Goal: Information Seeking & Learning: Find specific fact

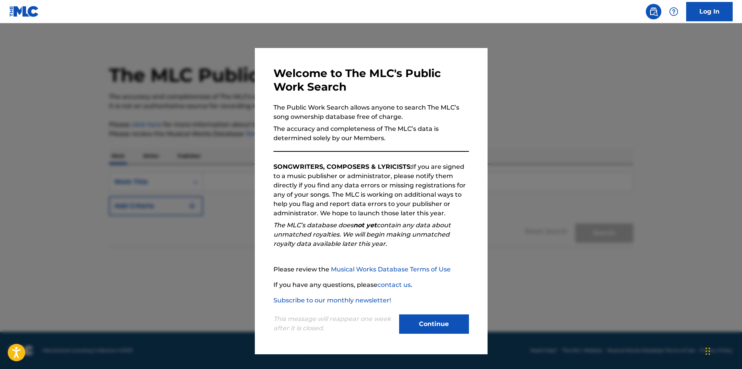
click at [449, 325] on button "Continue" at bounding box center [434, 324] width 70 height 19
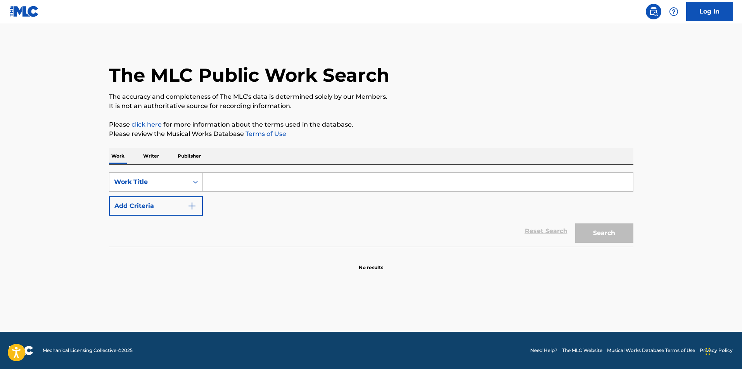
click at [223, 183] on input "Search Form" at bounding box center [418, 182] width 430 height 19
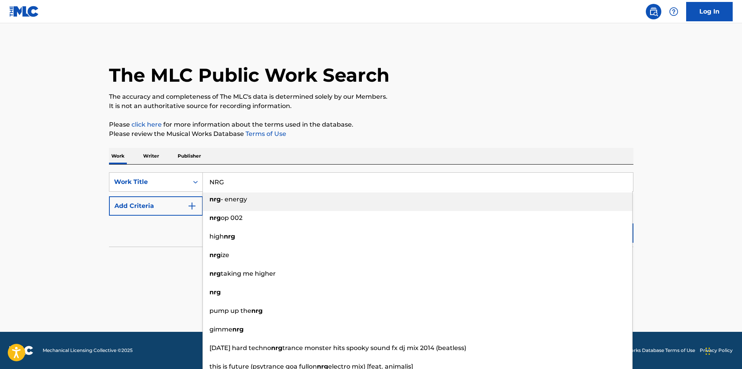
type input "NRG"
click at [157, 202] on button "Add Criteria" at bounding box center [156, 206] width 94 height 19
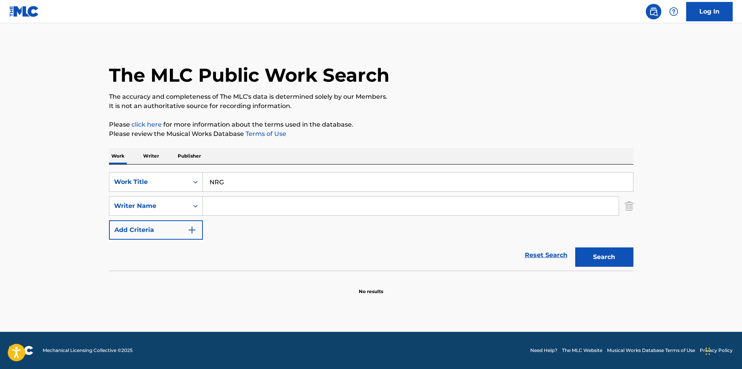
click at [250, 210] on input "Search Form" at bounding box center [411, 206] width 416 height 19
type input "[PERSON_NAME]"
click at [575, 248] on button "Search" at bounding box center [604, 257] width 58 height 19
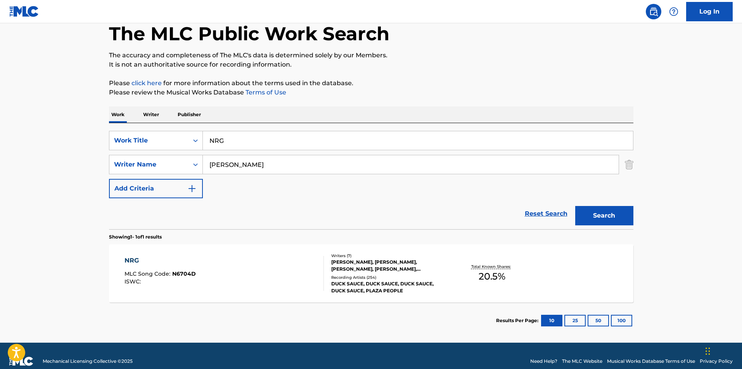
scroll to position [52, 0]
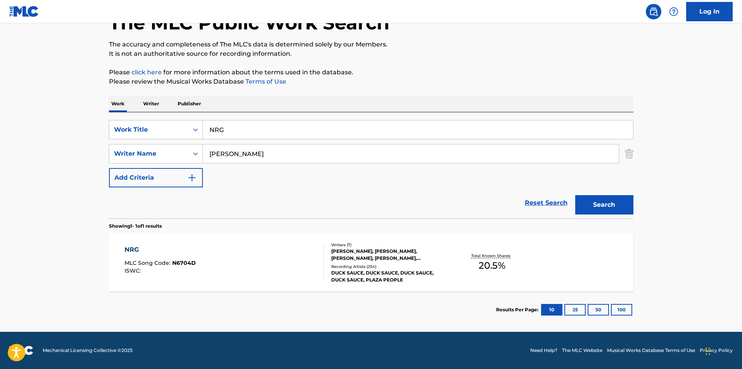
click at [401, 250] on div "[PERSON_NAME], [PERSON_NAME], [PERSON_NAME], [PERSON_NAME], [PERSON_NAME], [PER…" at bounding box center [389, 255] width 117 height 14
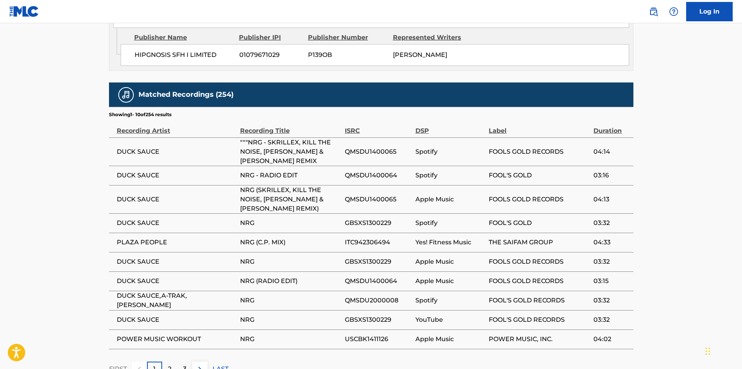
scroll to position [697, 0]
click at [170, 362] on div "2" at bounding box center [169, 369] width 15 height 15
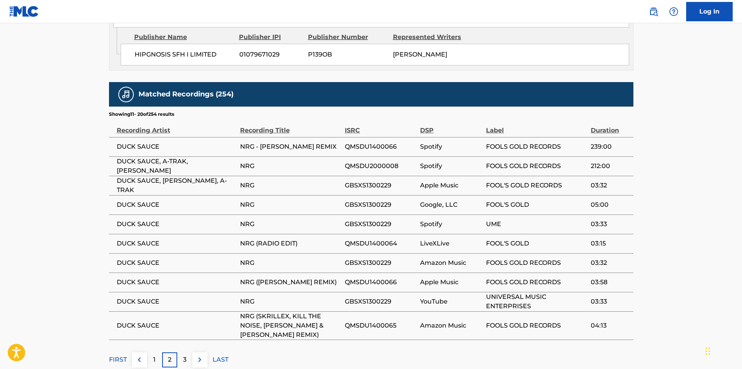
click at [183, 356] on p "3" at bounding box center [184, 360] width 3 height 9
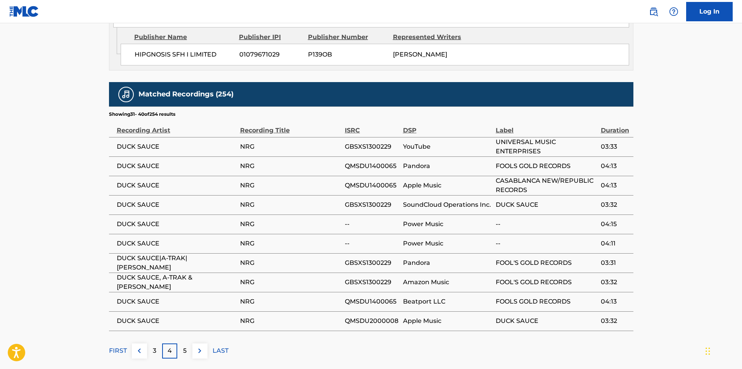
click at [184, 347] on p "5" at bounding box center [184, 351] width 3 height 9
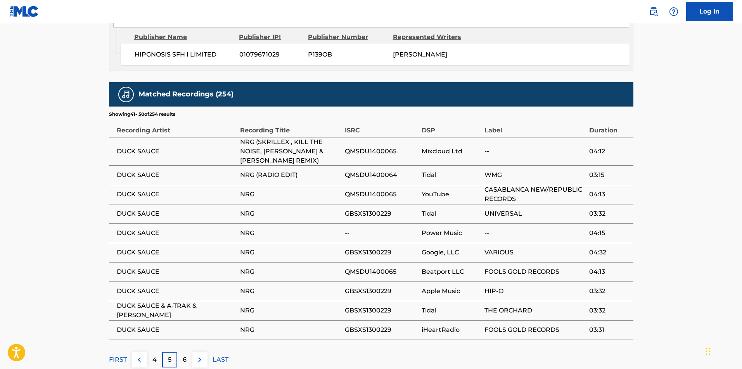
click at [184, 356] on p "6" at bounding box center [185, 360] width 4 height 9
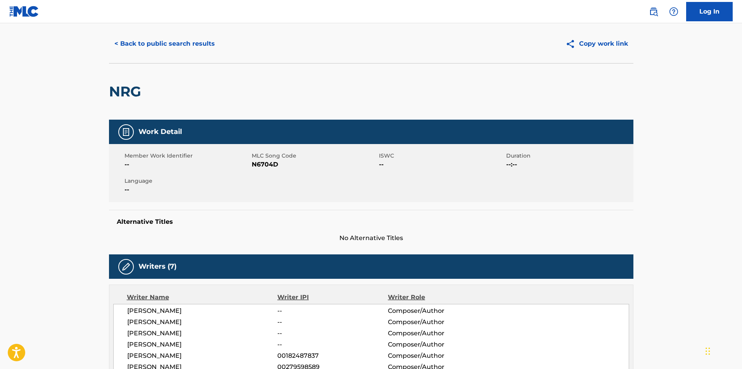
scroll to position [0, 0]
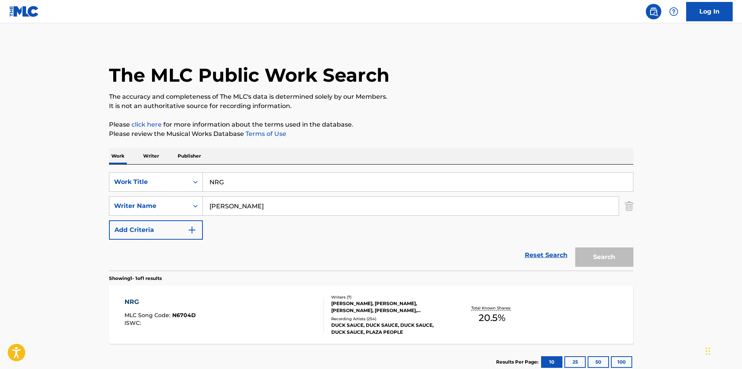
scroll to position [8, 0]
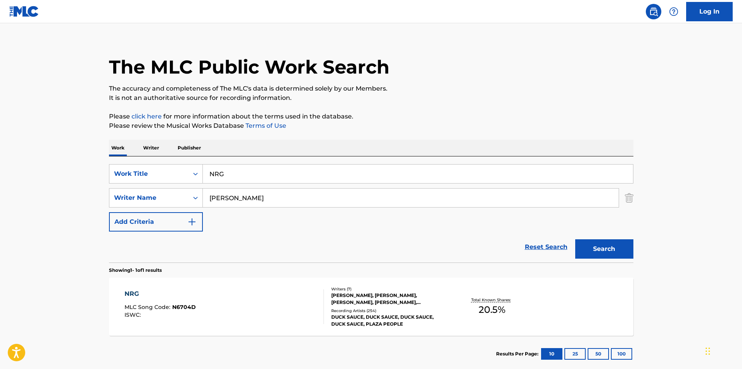
drag, startPoint x: 237, startPoint y: 175, endPoint x: 59, endPoint y: 185, distance: 179.0
click at [47, 185] on main "The MLC Public Work Search The accuracy and completeness of The MLC's data is d…" at bounding box center [371, 195] width 742 height 361
click at [257, 173] on input "energystabs" at bounding box center [418, 174] width 430 height 19
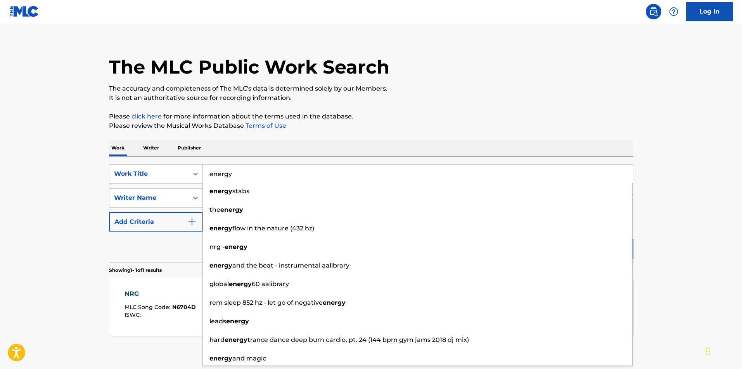
click at [232, 173] on input "energy" at bounding box center [418, 174] width 430 height 19
click at [575, 240] on button "Search" at bounding box center [604, 249] width 58 height 19
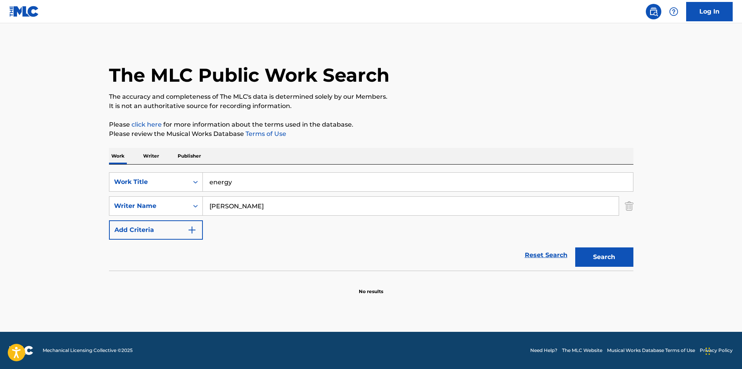
click at [611, 257] on button "Search" at bounding box center [604, 257] width 58 height 19
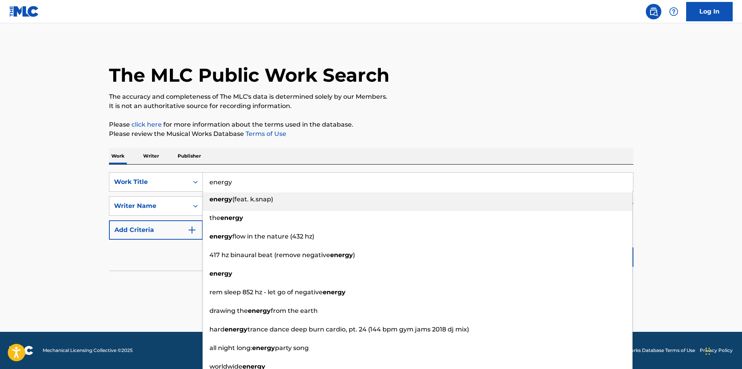
drag, startPoint x: 240, startPoint y: 185, endPoint x: 50, endPoint y: 199, distance: 190.9
click at [50, 199] on main "The MLC Public Work Search The accuracy and completeness of The MLC's data is d…" at bounding box center [371, 177] width 742 height 309
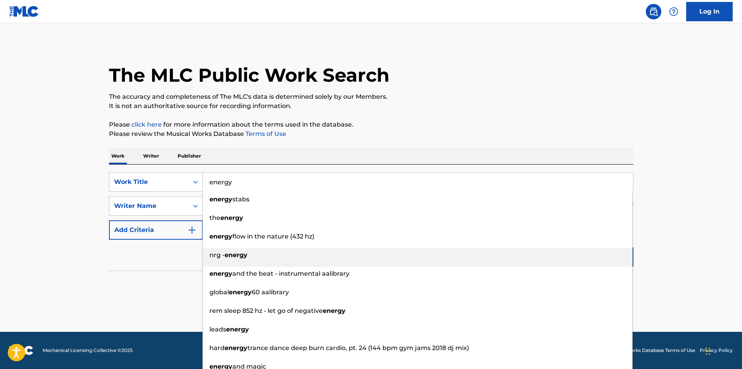
click at [245, 252] on strong "energy" at bounding box center [235, 255] width 23 height 7
type input "nrg - energy"
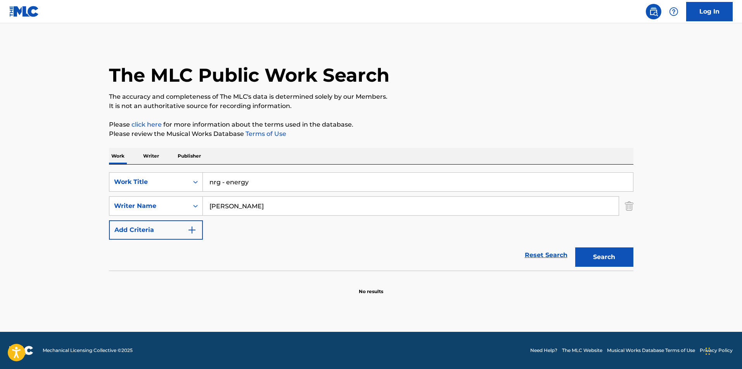
click at [603, 262] on button "Search" at bounding box center [604, 257] width 58 height 19
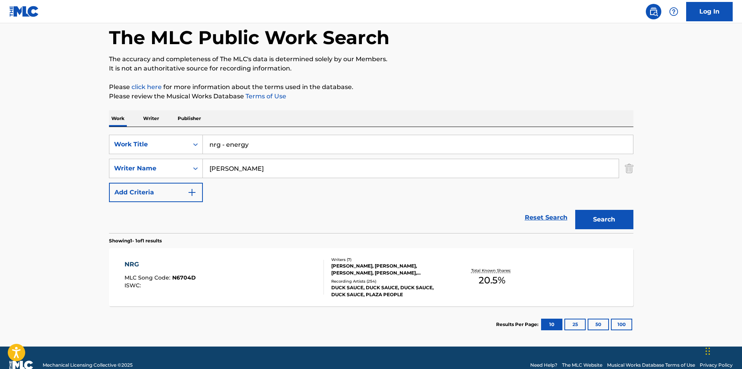
scroll to position [38, 0]
click at [373, 268] on div "[PERSON_NAME], [PERSON_NAME], [PERSON_NAME], [PERSON_NAME], [PERSON_NAME], [PER…" at bounding box center [389, 269] width 117 height 14
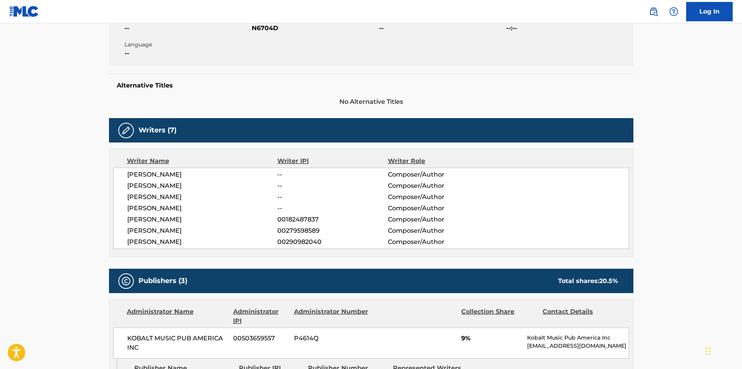
scroll to position [155, 0]
